Goal: Entertainment & Leisure: Consume media (video, audio)

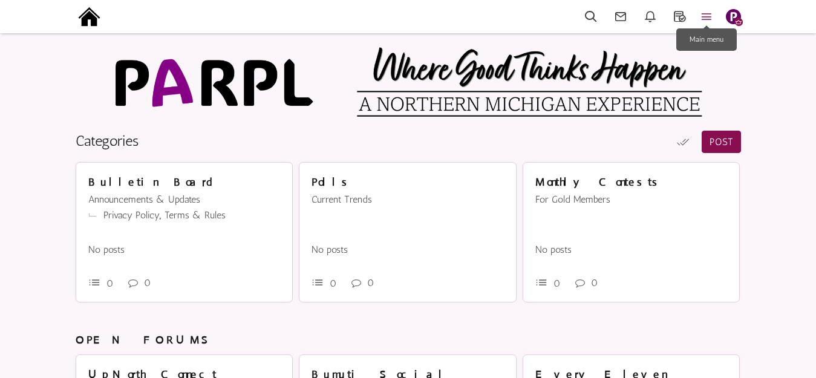
click at [708, 15] on icon at bounding box center [706, 17] width 27 height 14
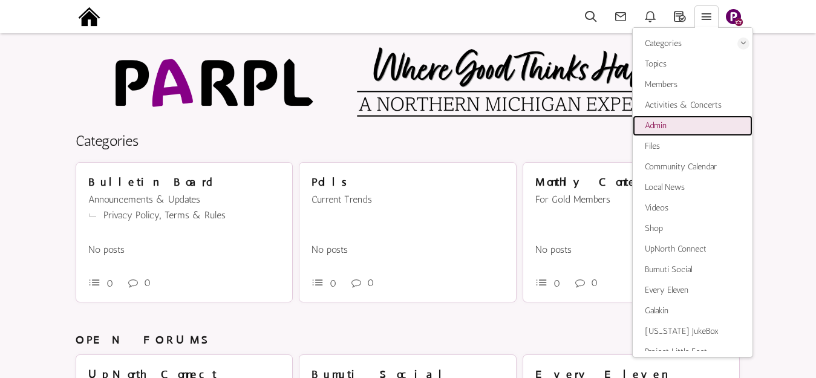
click at [655, 125] on span "Admin" at bounding box center [655, 125] width 22 height 10
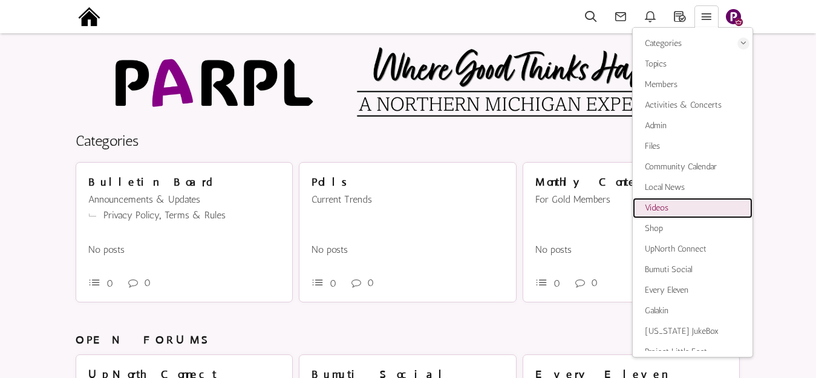
click at [655, 208] on span "Videos" at bounding box center [656, 208] width 24 height 10
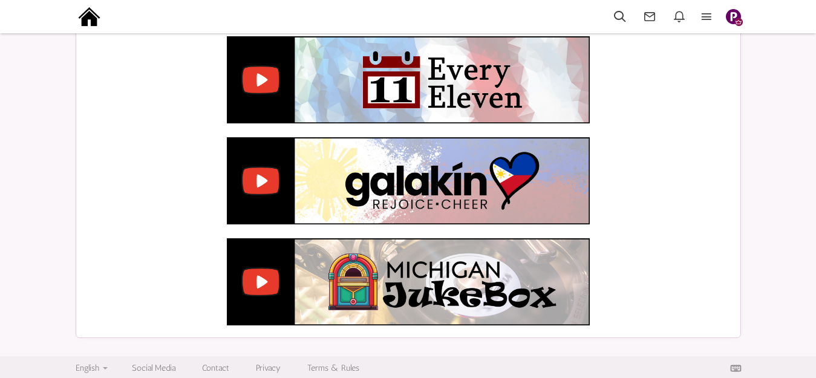
scroll to position [253, 0]
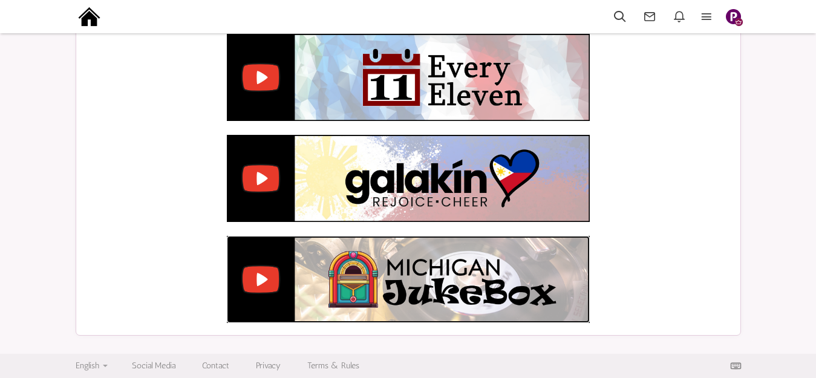
click at [407, 284] on img at bounding box center [408, 279] width 363 height 87
click at [389, 175] on img at bounding box center [408, 178] width 363 height 87
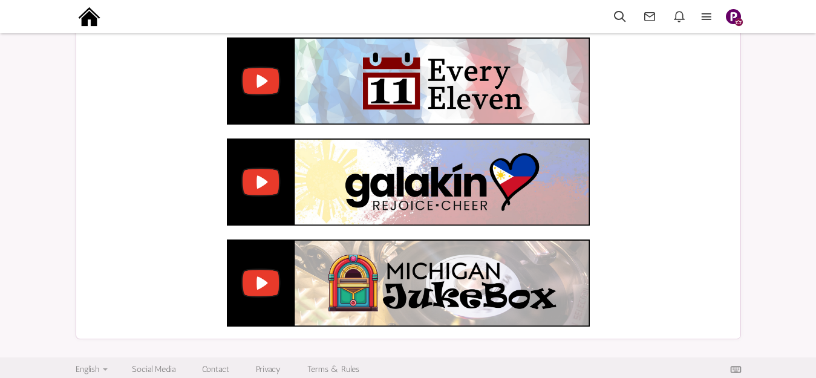
scroll to position [253, 0]
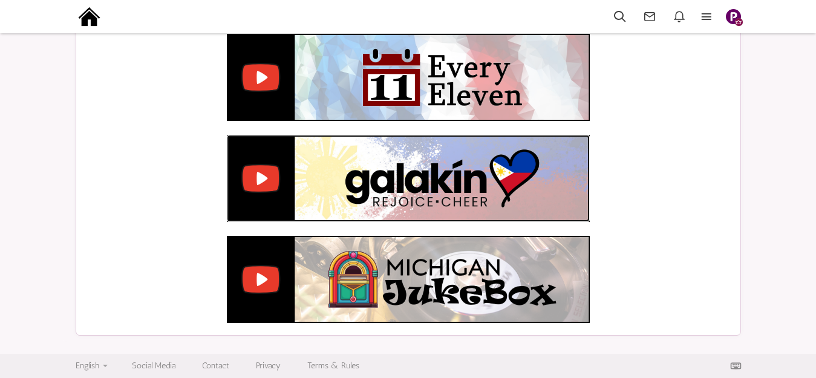
click at [421, 184] on img at bounding box center [408, 178] width 363 height 87
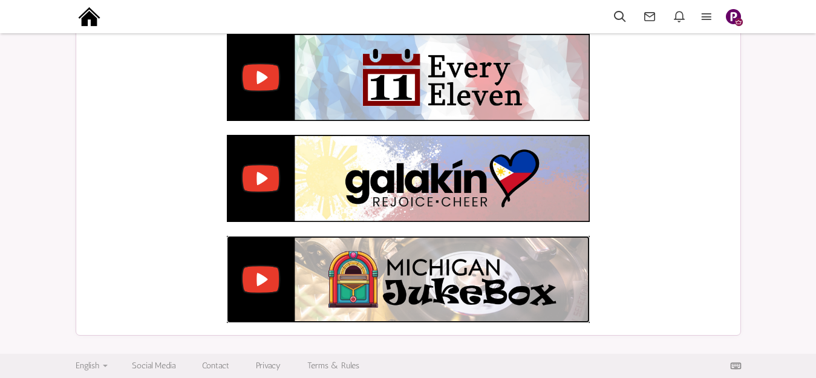
click at [395, 268] on img at bounding box center [408, 279] width 363 height 87
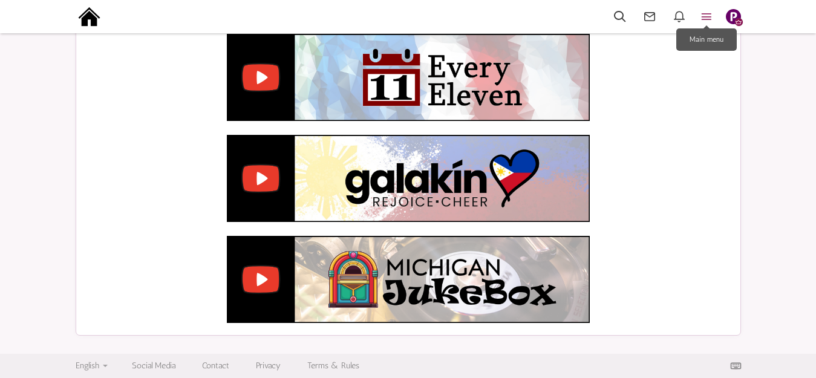
click at [708, 18] on icon at bounding box center [706, 17] width 27 height 14
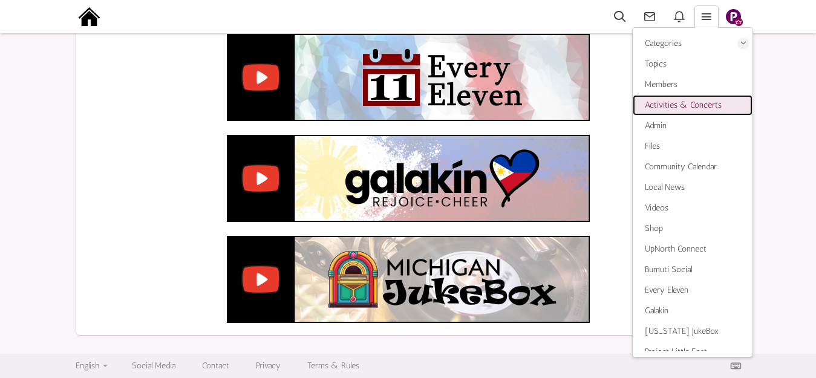
click at [678, 106] on span "Activities & Concerts" at bounding box center [682, 105] width 77 height 10
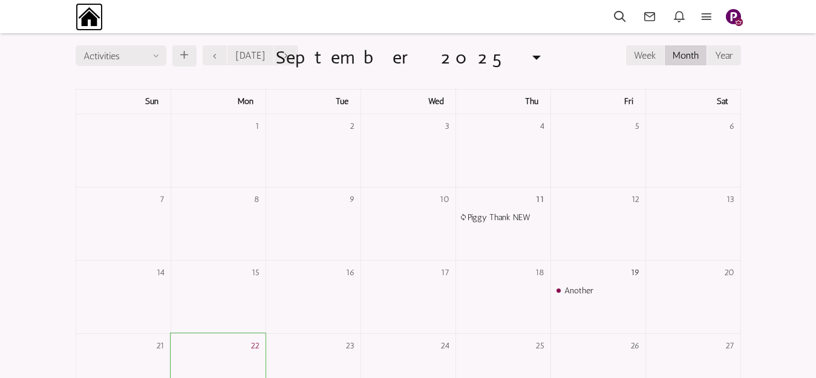
click at [89, 10] on img at bounding box center [89, 16] width 27 height 27
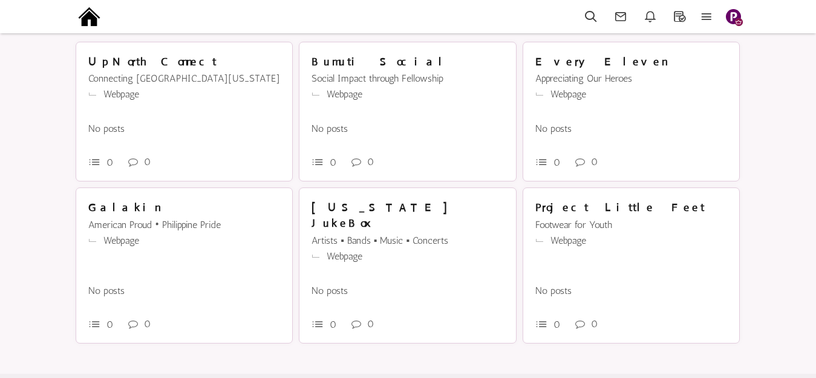
scroll to position [317, 0]
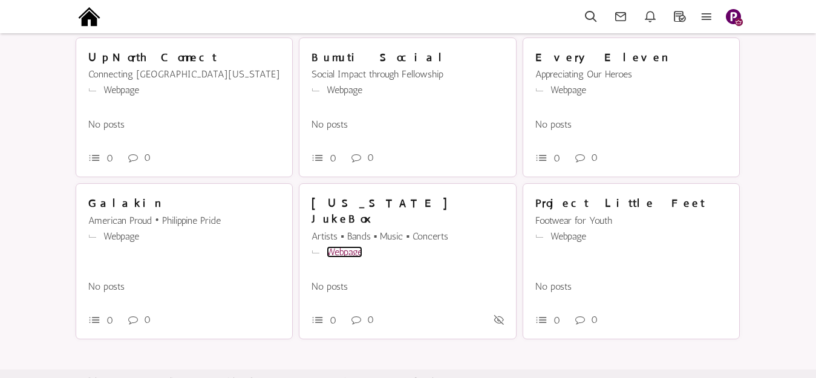
click at [347, 246] on link "Webpage" at bounding box center [344, 251] width 36 height 11
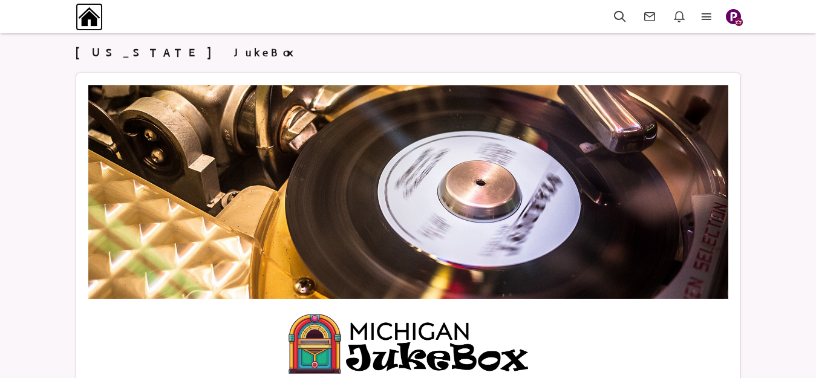
click at [93, 15] on img at bounding box center [89, 16] width 27 height 27
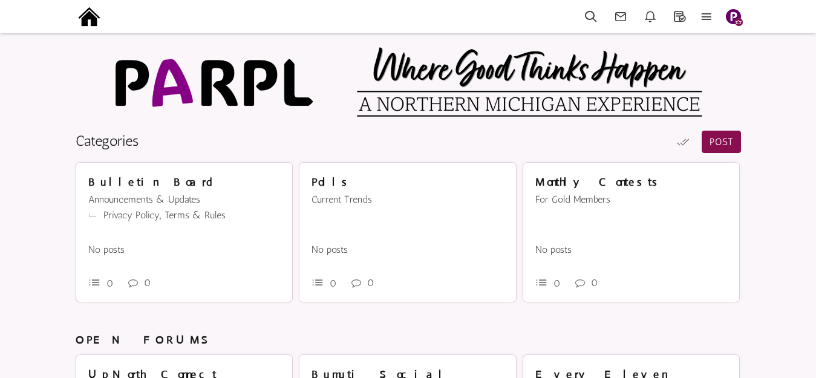
click at [736, 16] on img "button" at bounding box center [732, 16] width 15 height 15
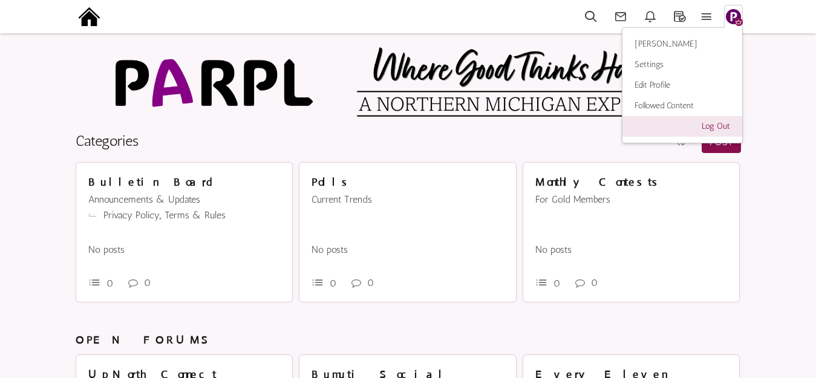
click at [712, 128] on link "Log Out" at bounding box center [682, 126] width 120 height 21
